Goal: Task Accomplishment & Management: Manage account settings

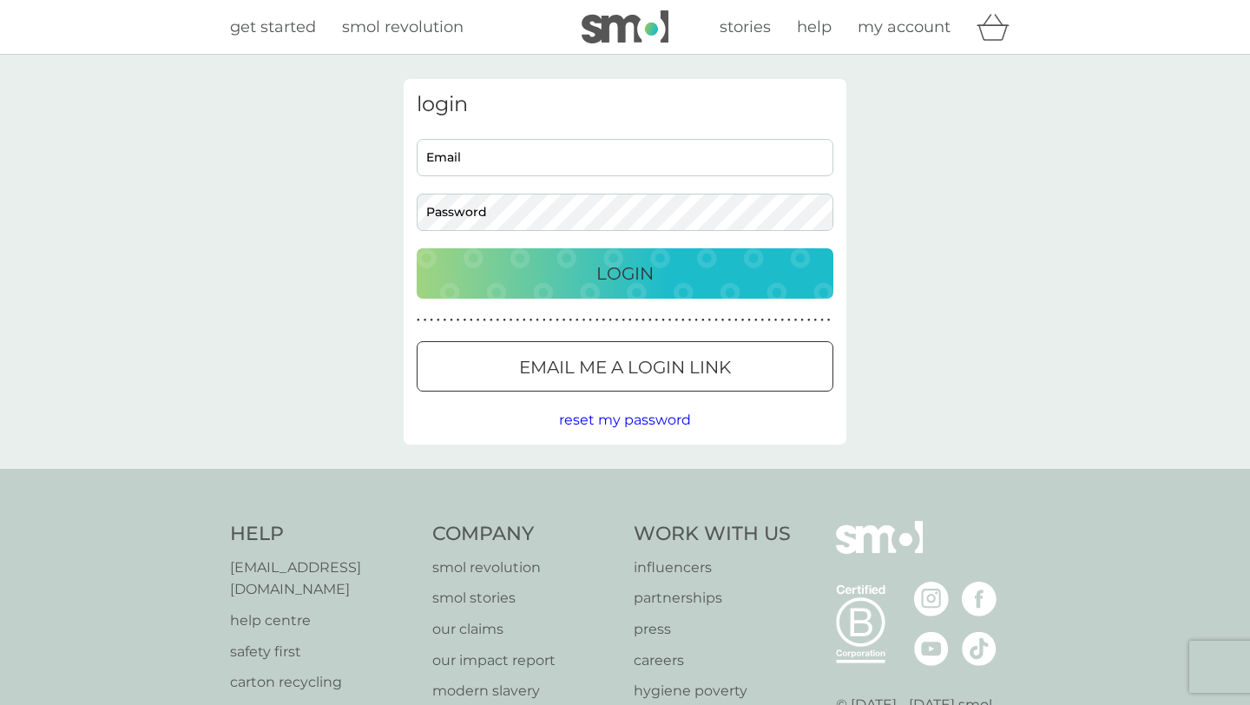
click at [580, 172] on input "Email" at bounding box center [625, 157] width 417 height 37
type input "[EMAIL_ADDRESS][DOMAIN_NAME]"
click at [594, 282] on div "Login" at bounding box center [625, 274] width 382 height 28
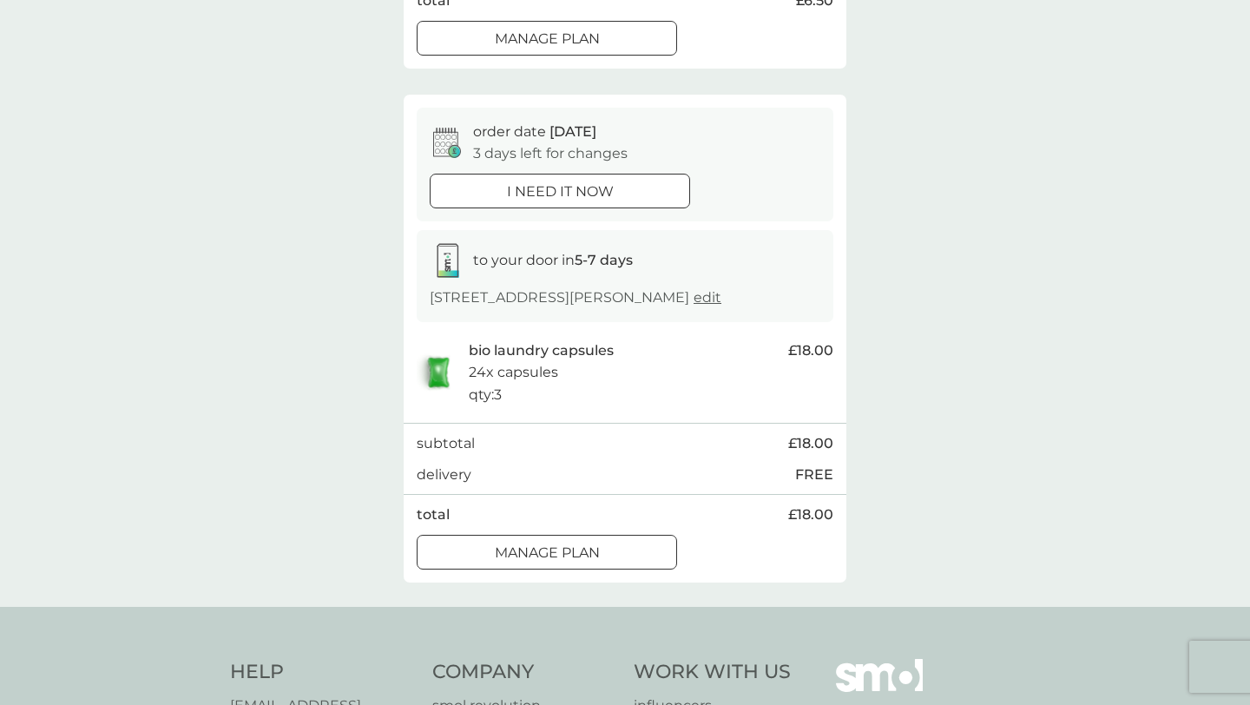
scroll to position [583, 0]
click at [587, 557] on p "Manage plan" at bounding box center [547, 551] width 105 height 23
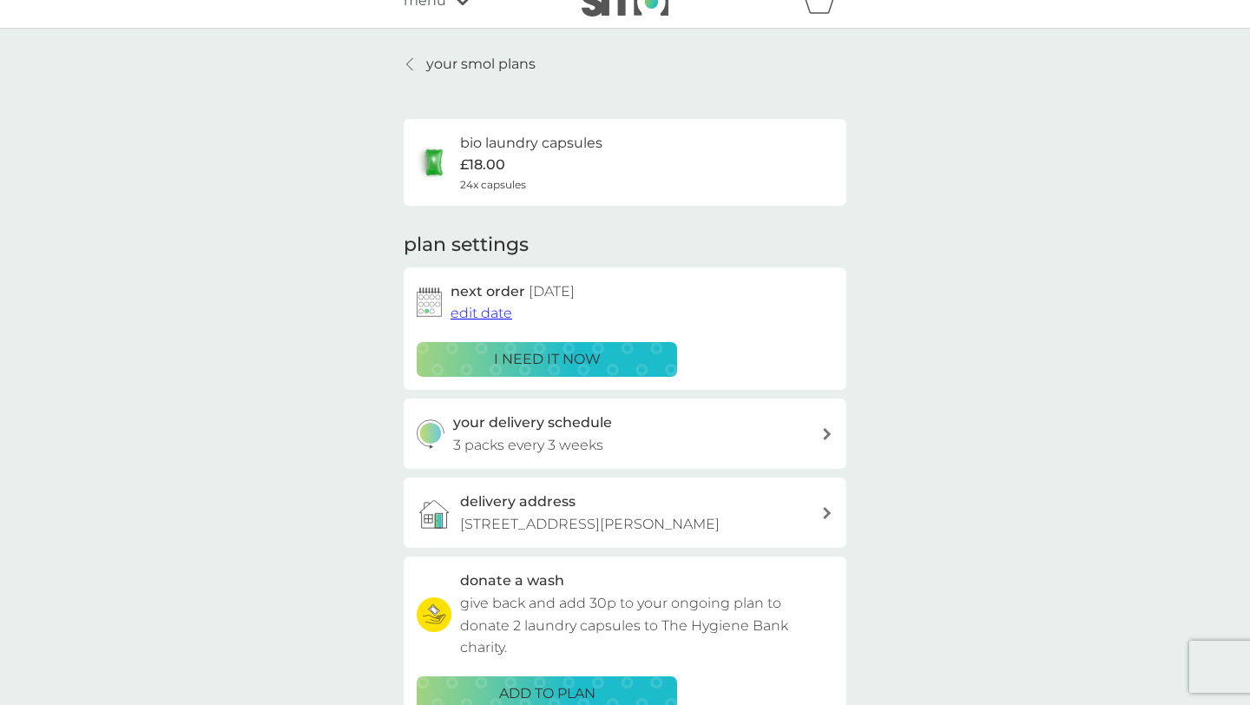
scroll to position [22, 0]
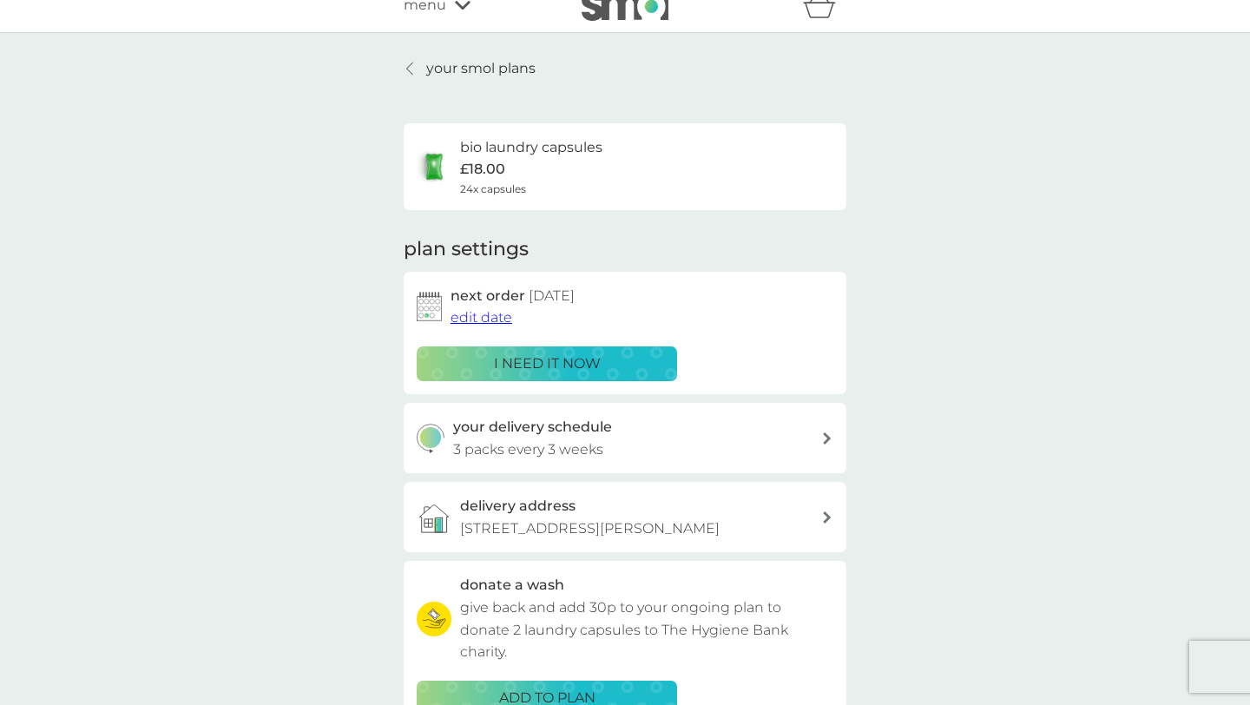
click at [474, 322] on span "edit date" at bounding box center [482, 317] width 62 height 16
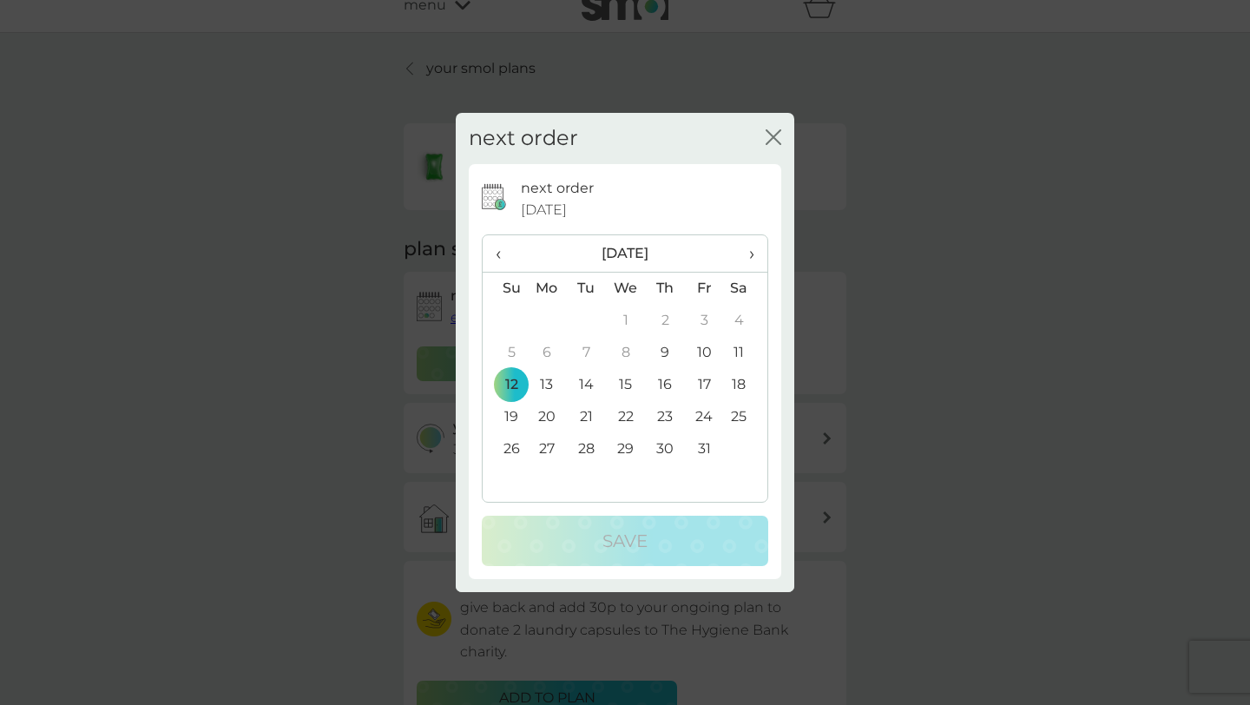
click at [702, 418] on td "24" at bounding box center [704, 417] width 39 height 32
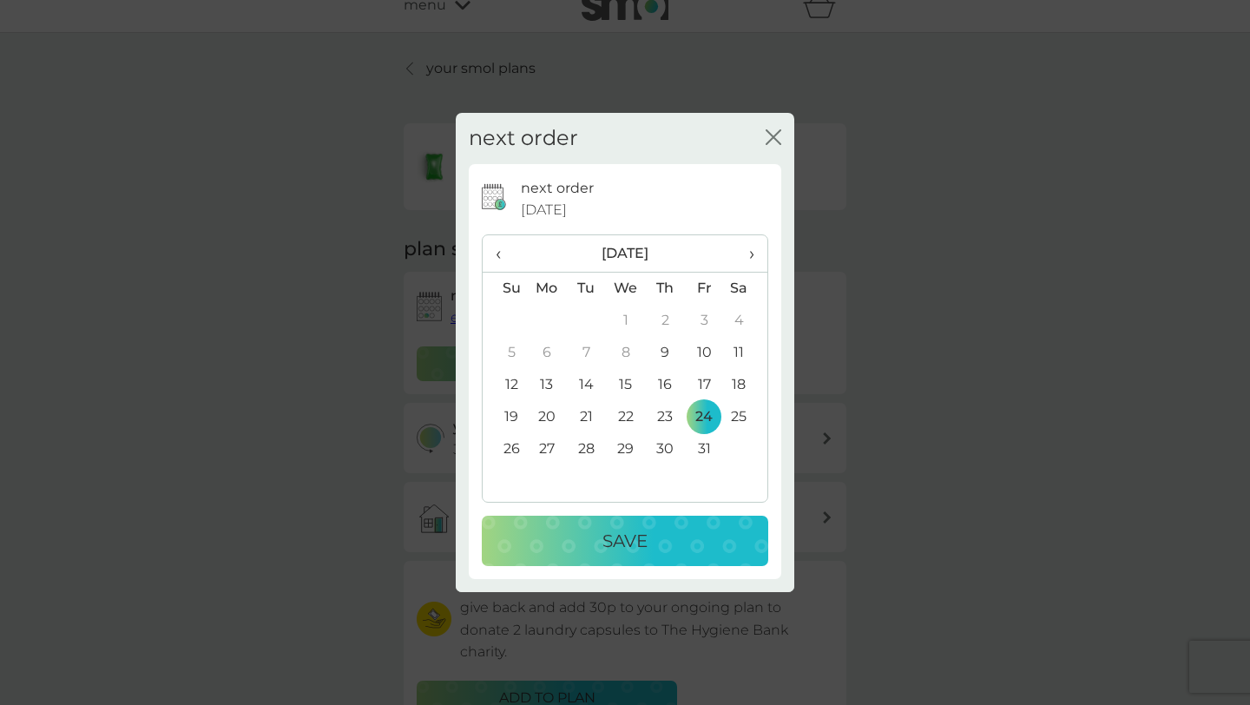
click at [644, 546] on p "Save" at bounding box center [625, 541] width 45 height 28
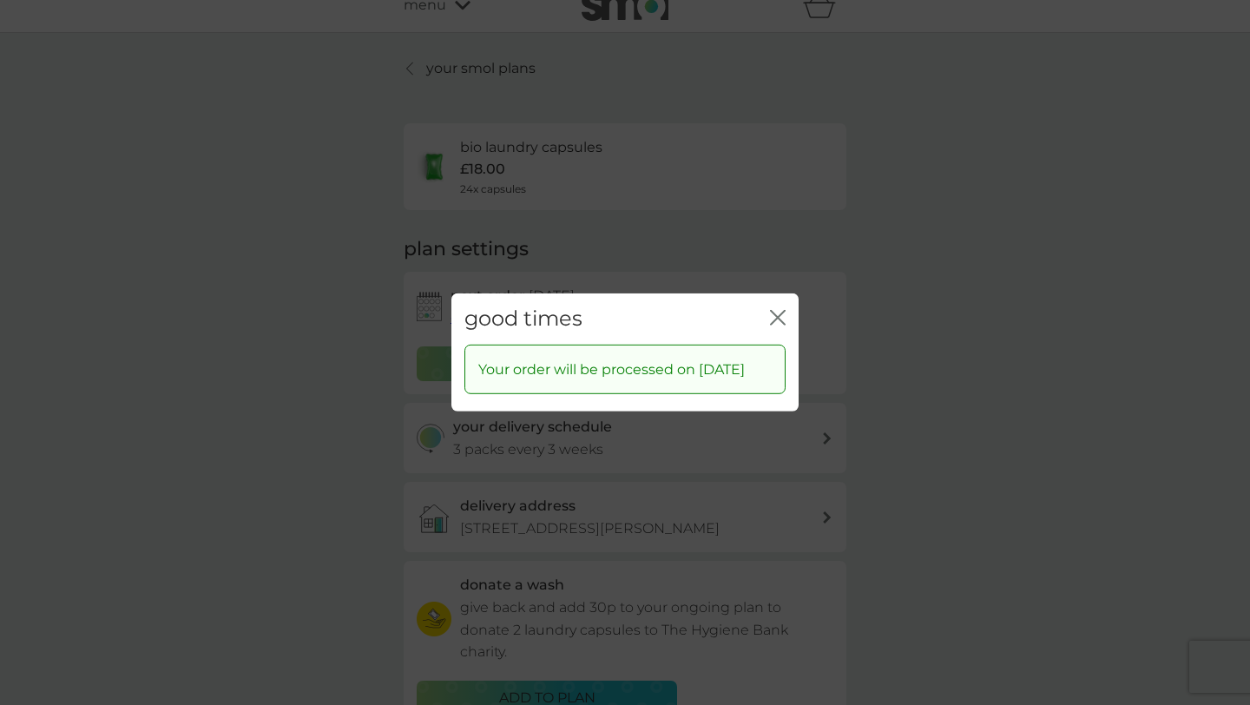
click at [773, 310] on icon "close" at bounding box center [778, 318] width 16 height 16
